Goal: Information Seeking & Learning: Learn about a topic

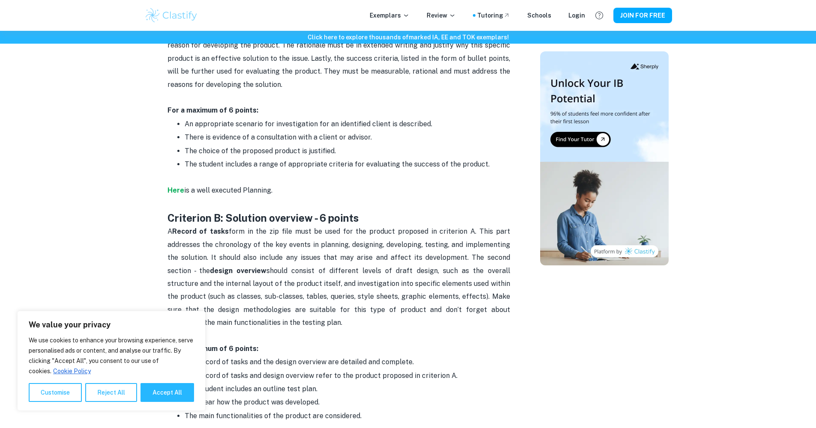
scroll to position [440, 0]
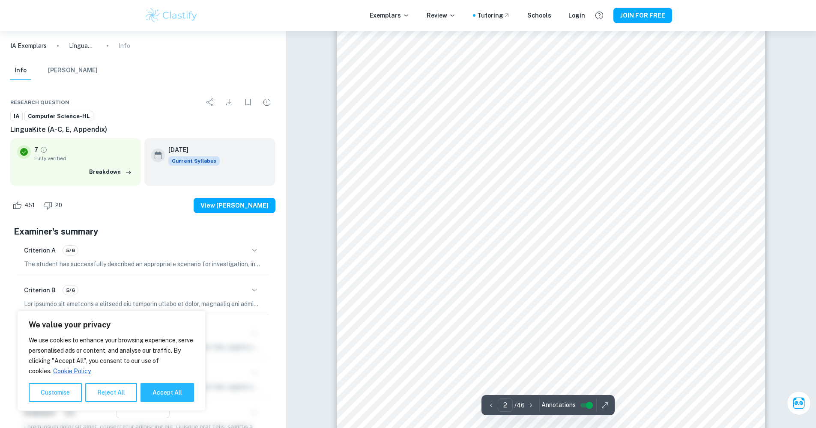
scroll to position [640, 0]
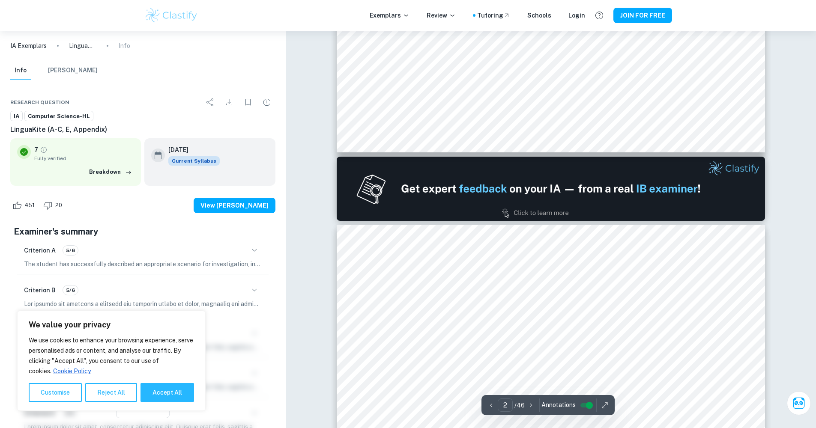
type input "1"
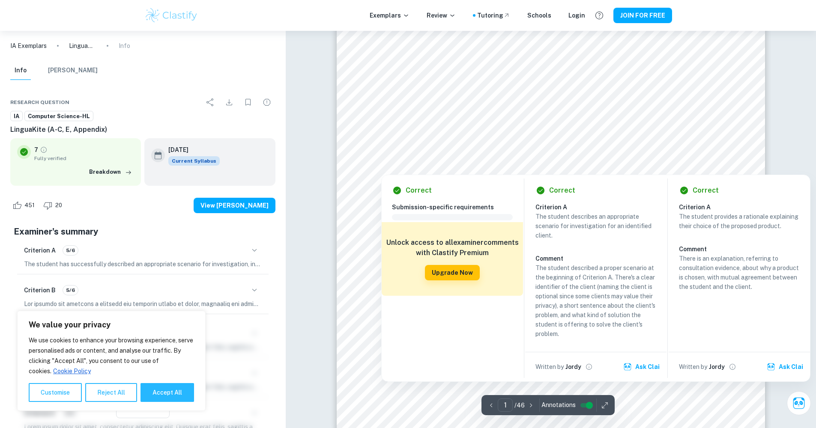
scroll to position [0, 0]
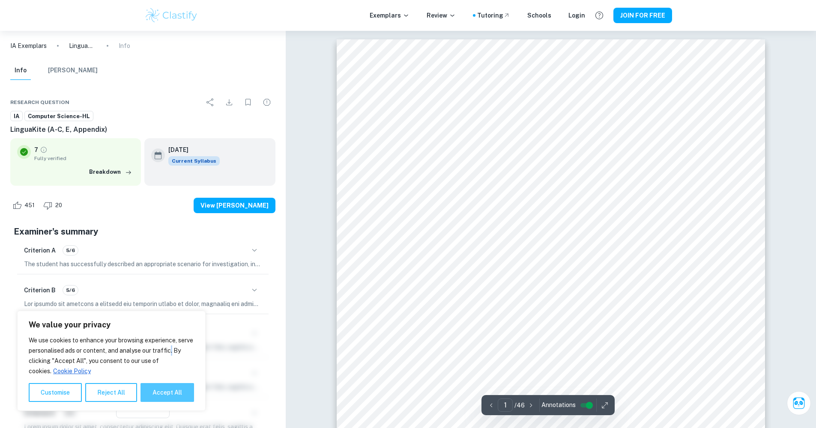
click at [166, 385] on button "Accept All" at bounding box center [167, 392] width 54 height 19
checkbox input "true"
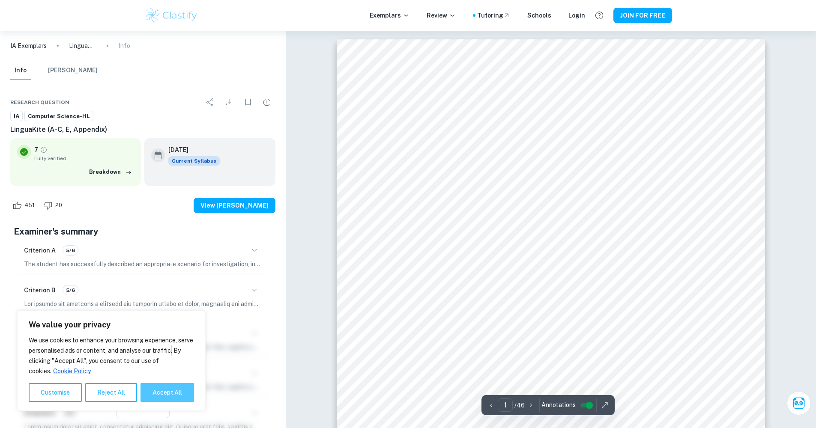
checkbox input "true"
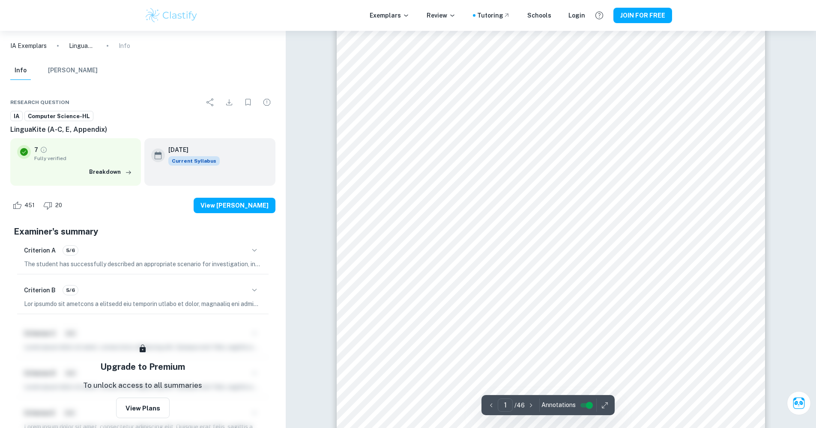
scroll to position [462, 0]
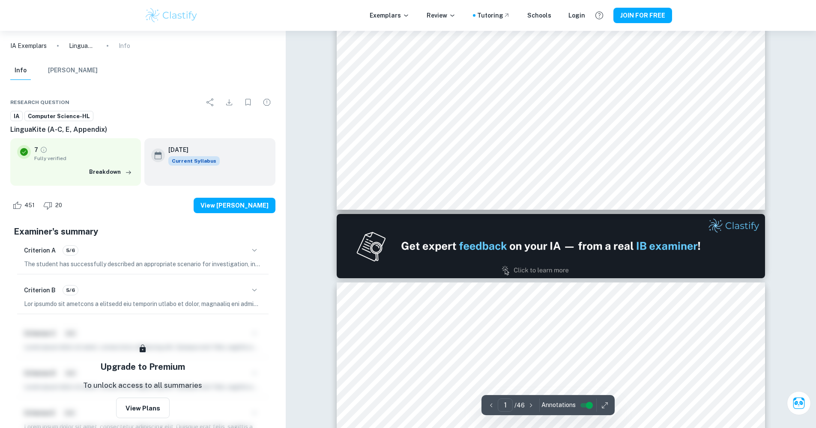
type input "2"
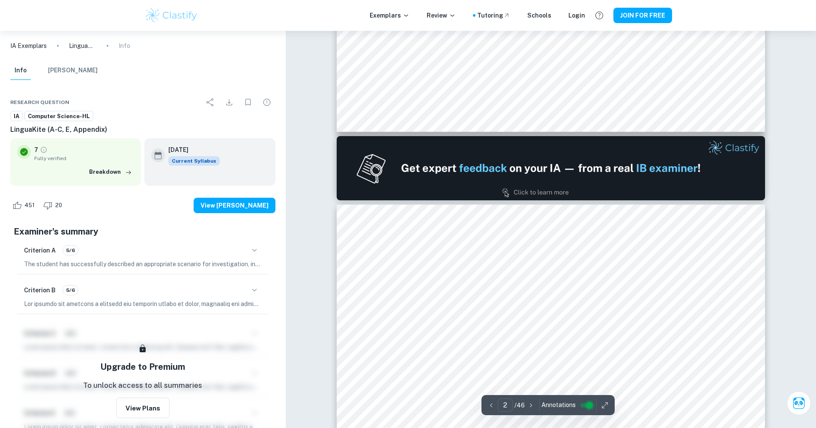
click at [587, 404] on input "controlled" at bounding box center [589, 405] width 31 height 10
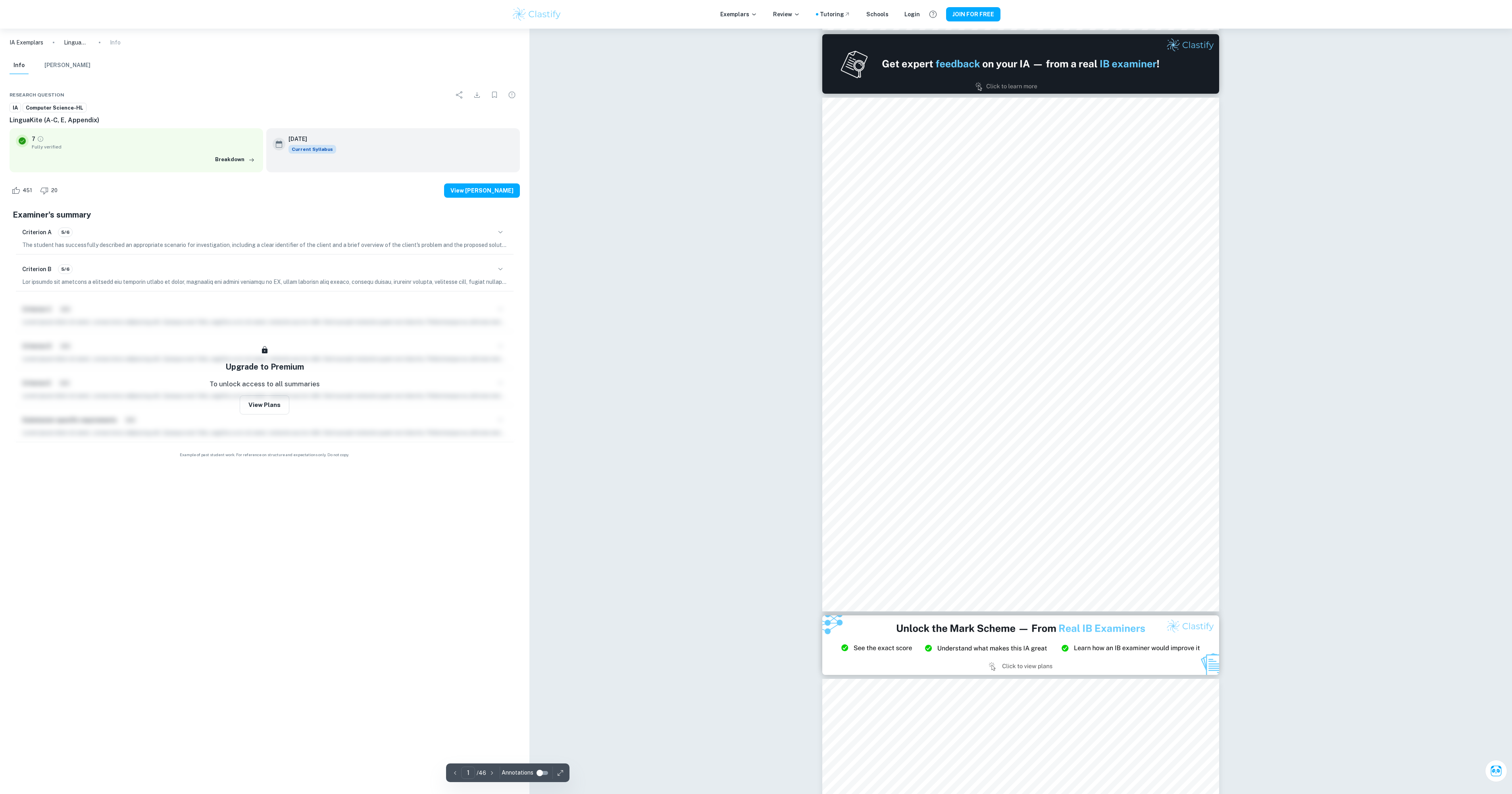
scroll to position [12, 0]
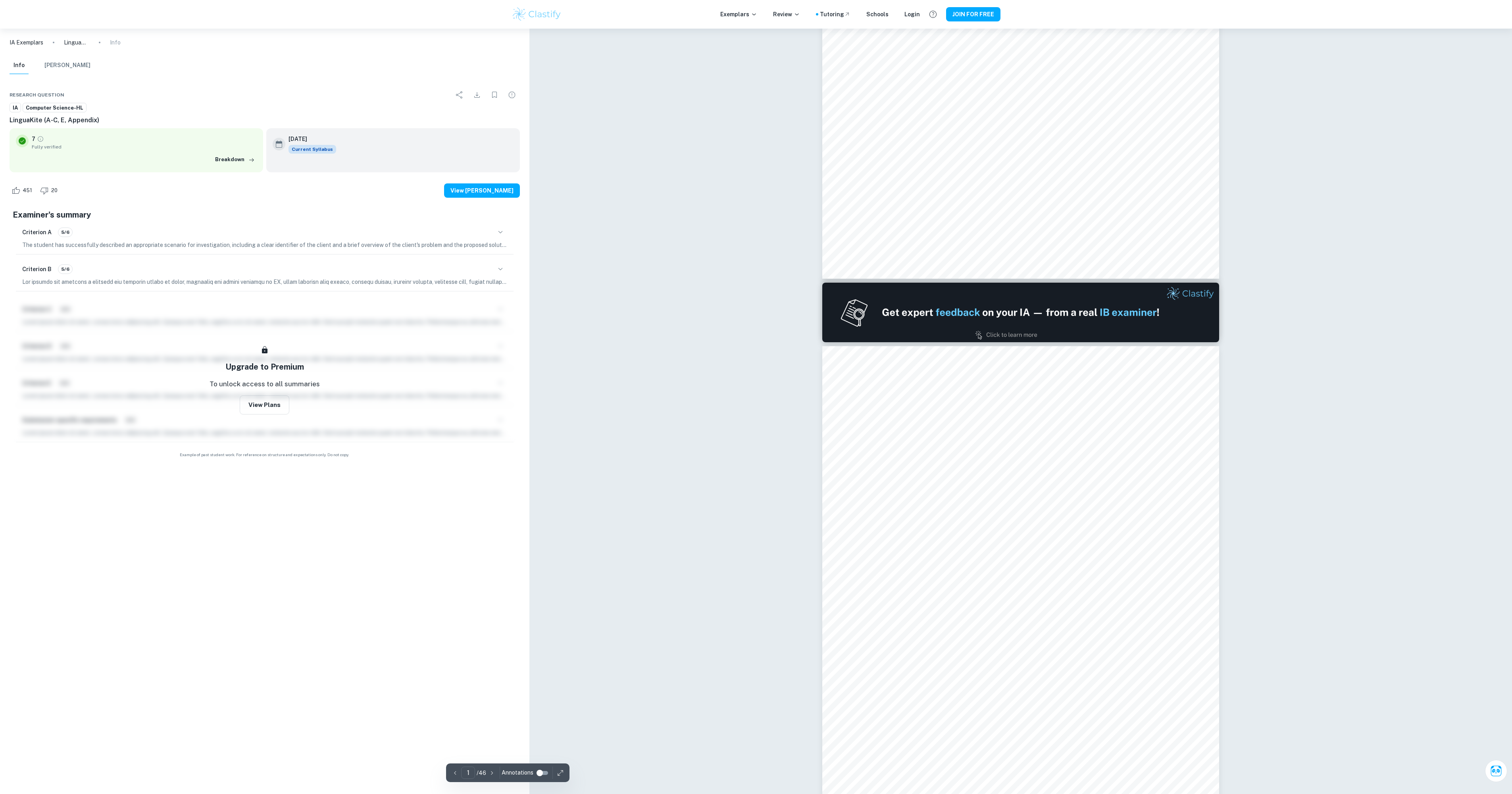
type input "2"
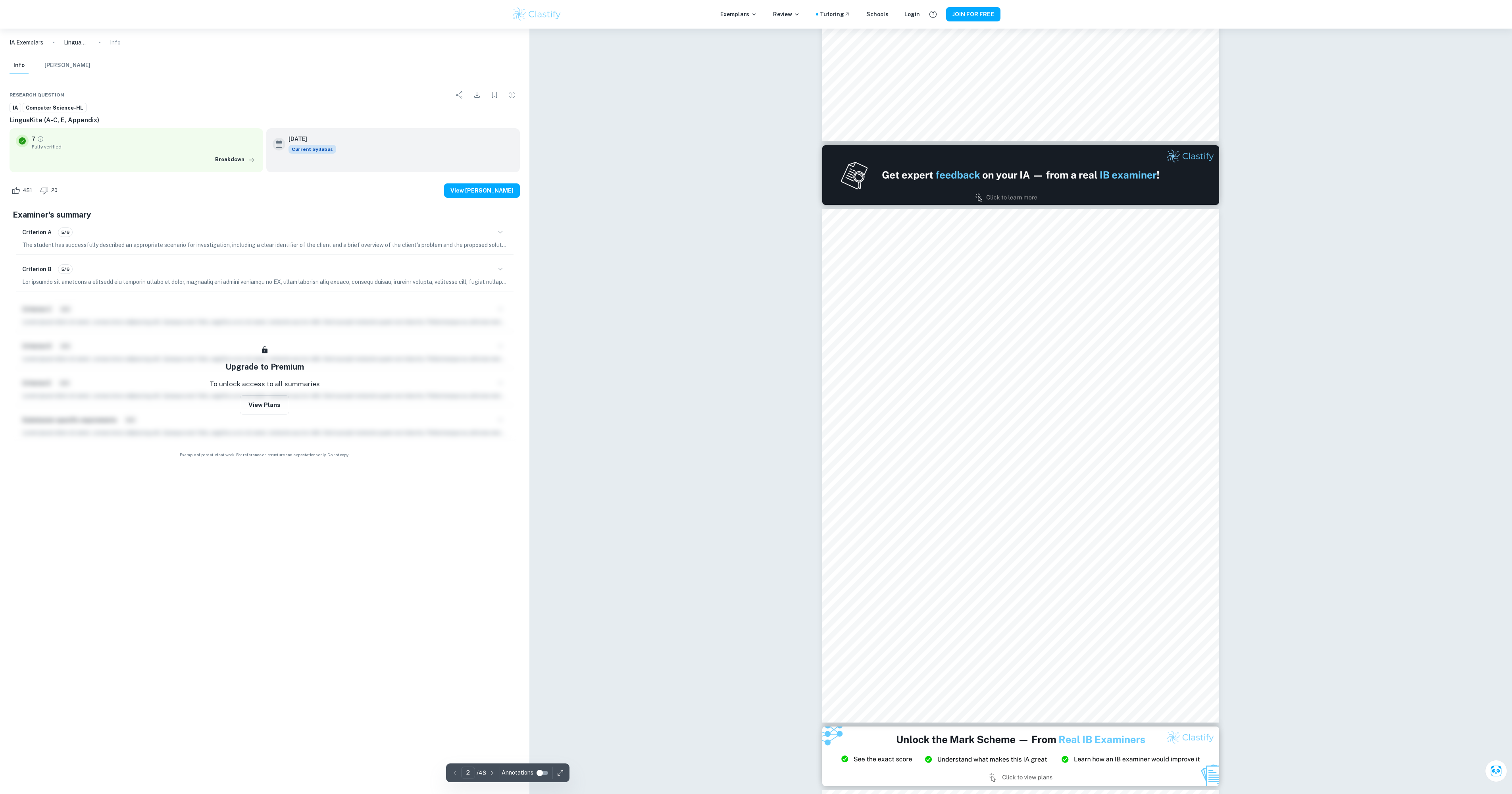
scroll to position [429, 0]
